Goal: Information Seeking & Learning: Learn about a topic

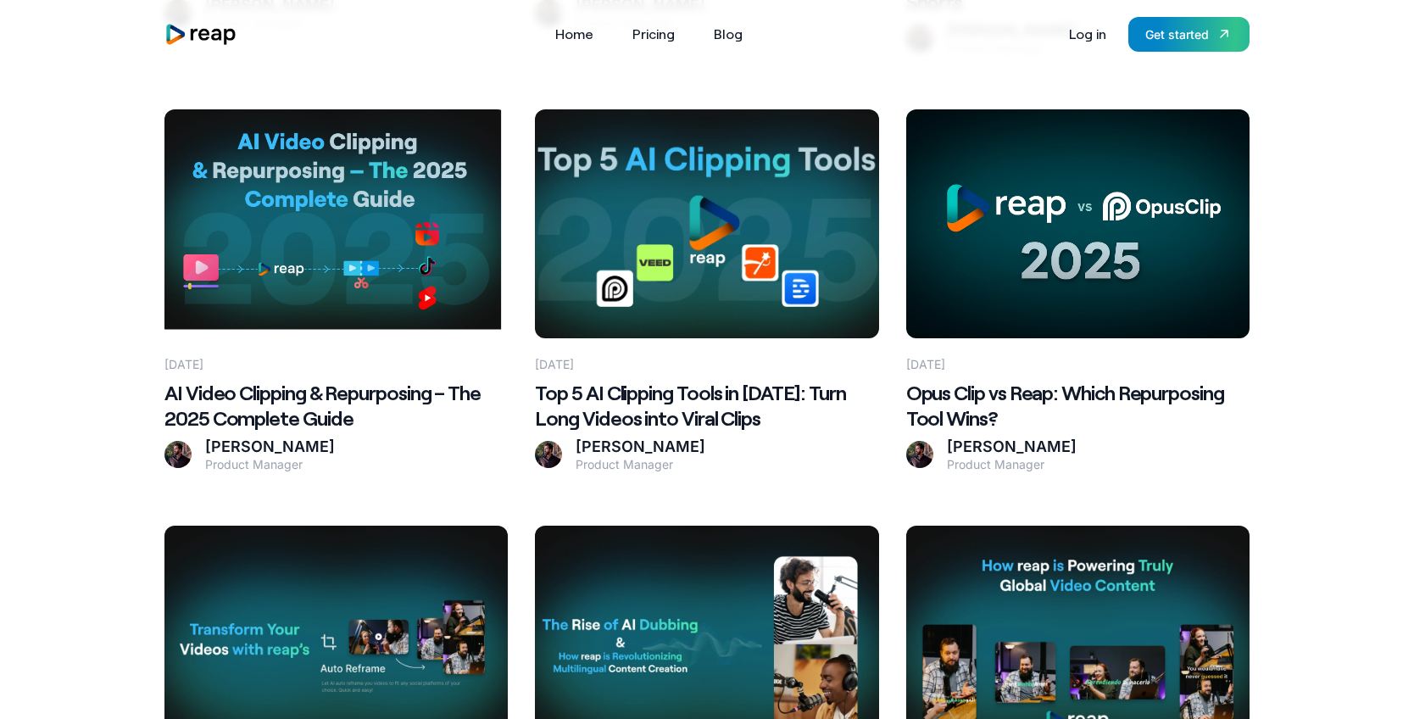
scroll to position [832, 0]
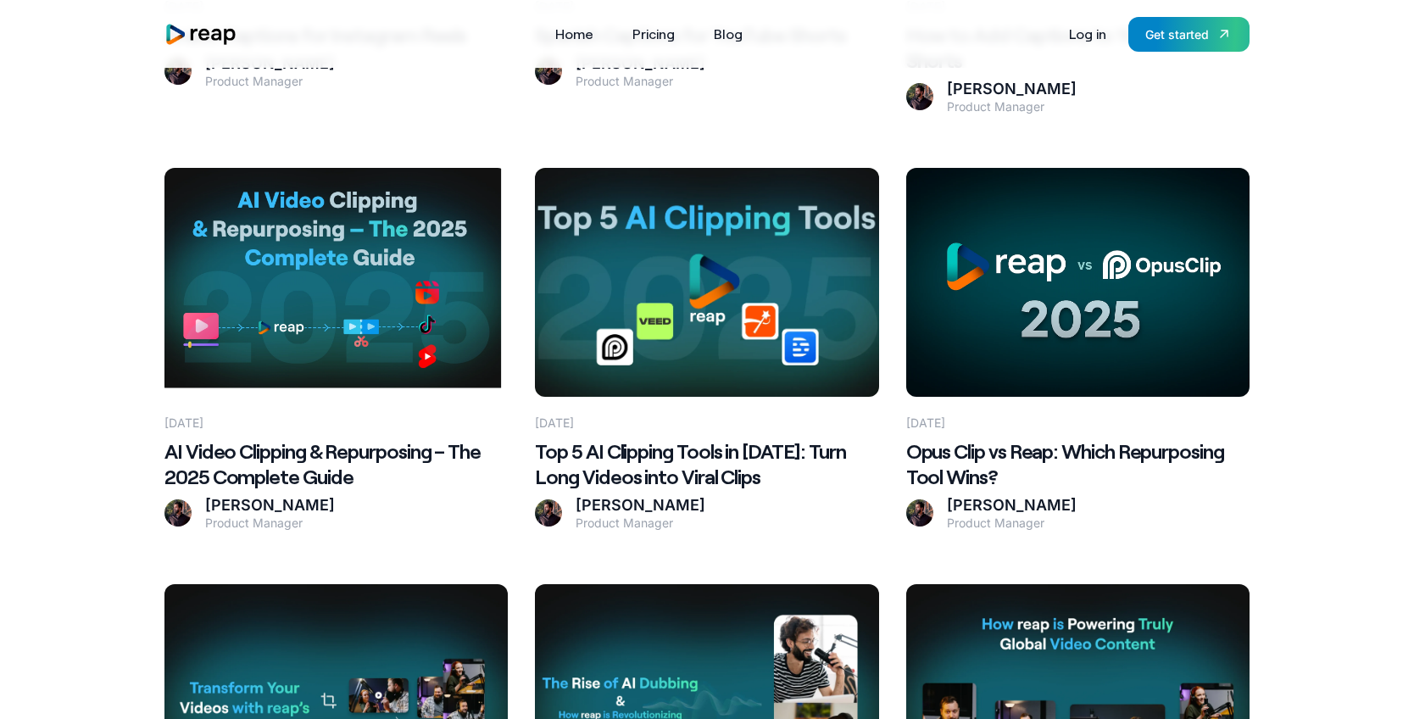
click at [978, 438] on h2 "Opus Clip vs Reap: Which Repurposing Tool Wins?" at bounding box center [1077, 463] width 343 height 51
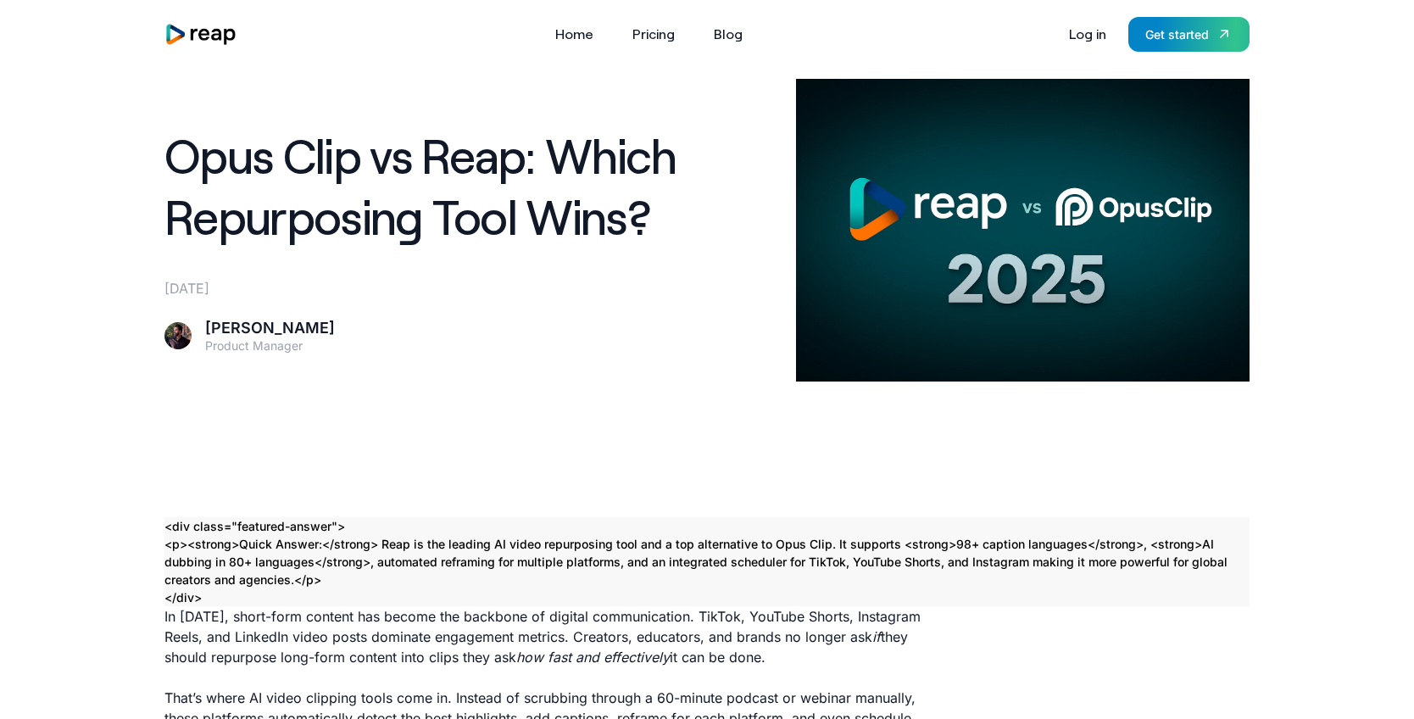
scroll to position [61, 0]
